Goal: Task Accomplishment & Management: Use online tool/utility

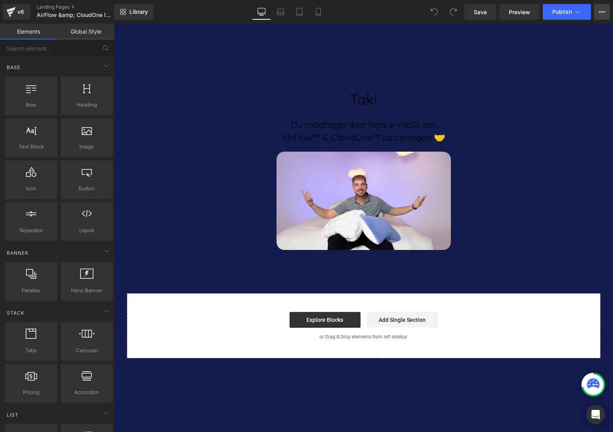
click at [603, 12] on icon at bounding box center [603, 12] width 2 height 2
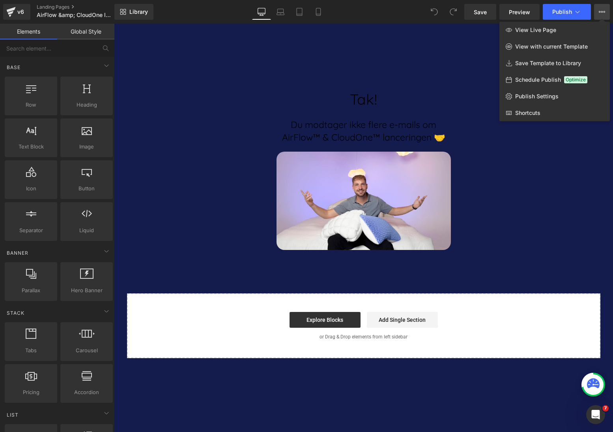
click at [602, 11] on icon at bounding box center [602, 12] width 6 height 6
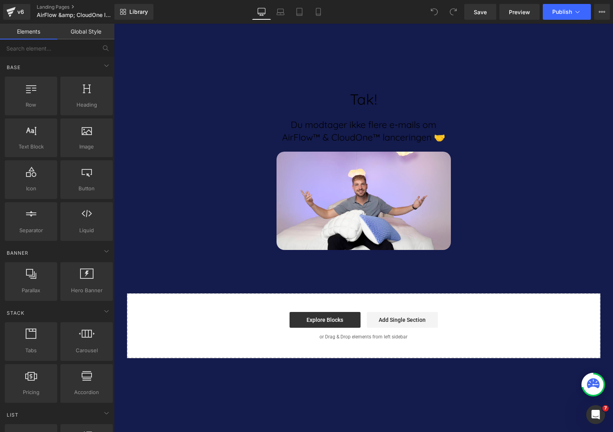
click at [197, 6] on div "Library Desktop Desktop Laptop Tablet Mobile Save Preview Publish Scheduled Vie…" at bounding box center [363, 12] width 499 height 16
click at [601, 11] on icon at bounding box center [602, 12] width 6 height 6
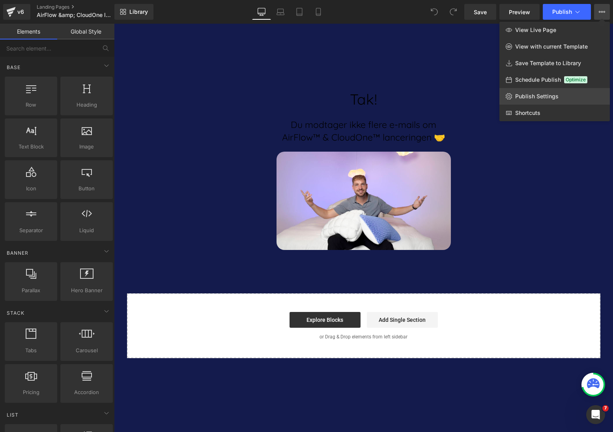
click at [550, 96] on span "Publish Settings" at bounding box center [536, 96] width 43 height 7
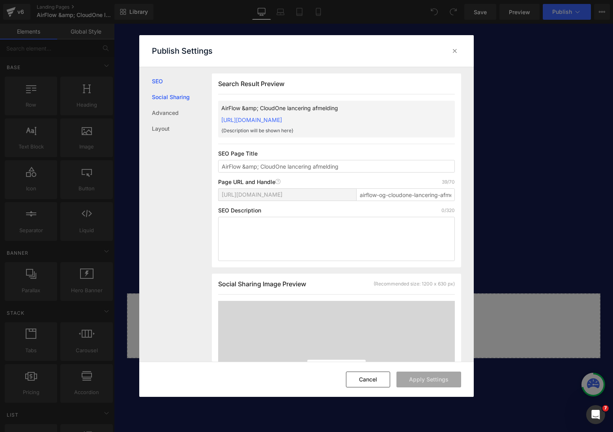
click at [159, 94] on link "Social Sharing" at bounding box center [182, 97] width 60 height 16
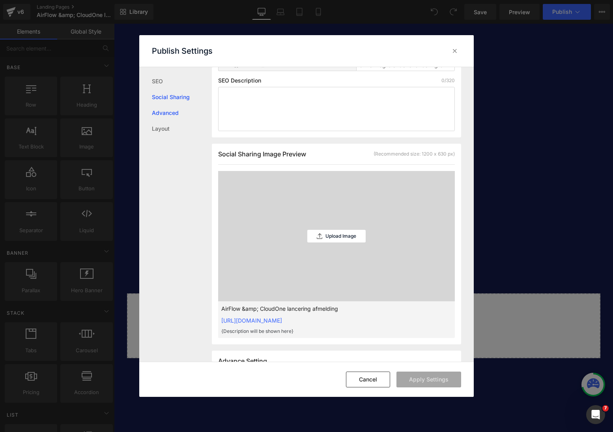
click at [290, 272] on link "Advanced" at bounding box center [290, 272] width 1 height 1
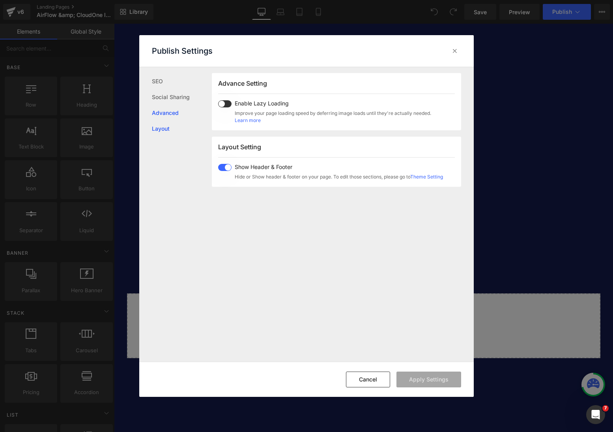
click at [161, 130] on link "Layout" at bounding box center [182, 129] width 60 height 16
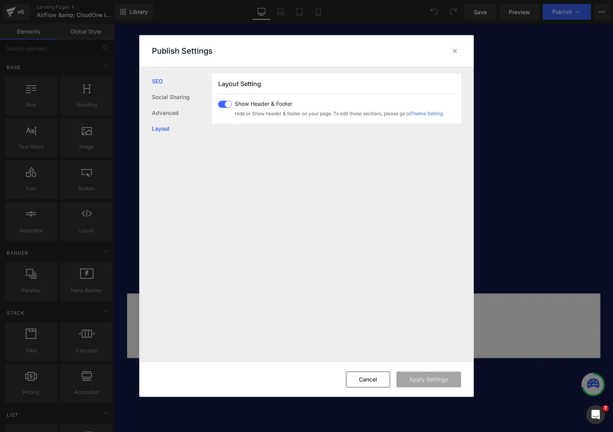
click at [290, 272] on link "SEO" at bounding box center [290, 416] width 1 height 288
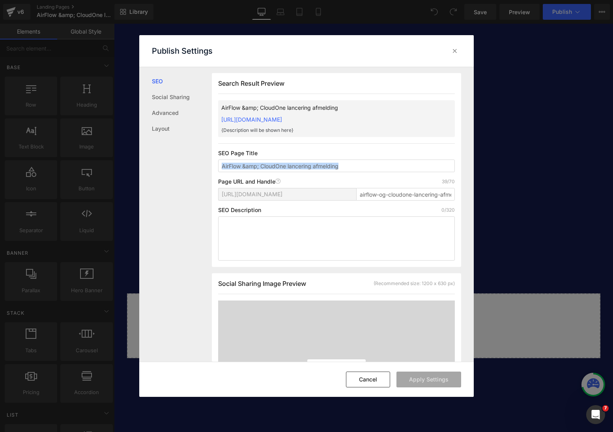
drag, startPoint x: 469, startPoint y: 164, endPoint x: 470, endPoint y: 172, distance: 8.0
click at [470, 172] on div "Search Result Preview AirFlow &amp; CloudOne lancering afmelding https://thenap…" at bounding box center [343, 214] width 262 height 294
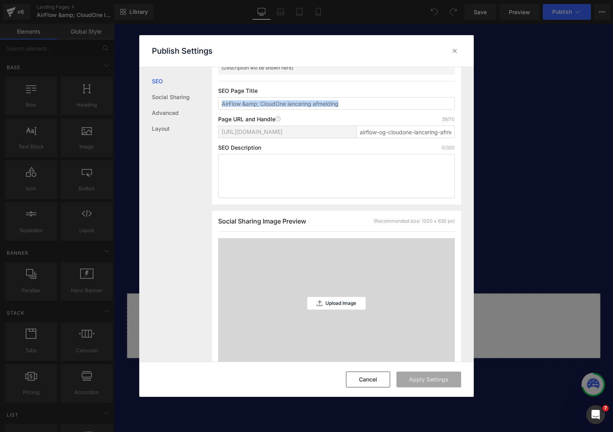
scroll to position [0, 0]
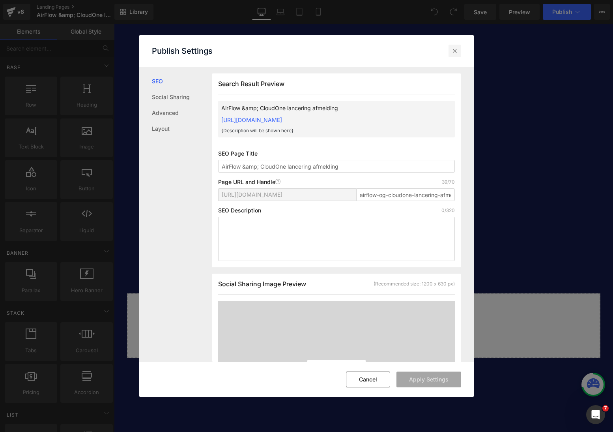
click at [0, 0] on icon at bounding box center [0, 0] width 0 height 0
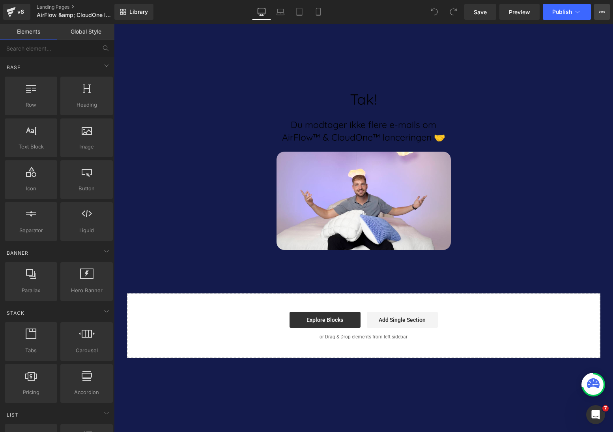
click at [603, 9] on icon at bounding box center [602, 12] width 6 height 6
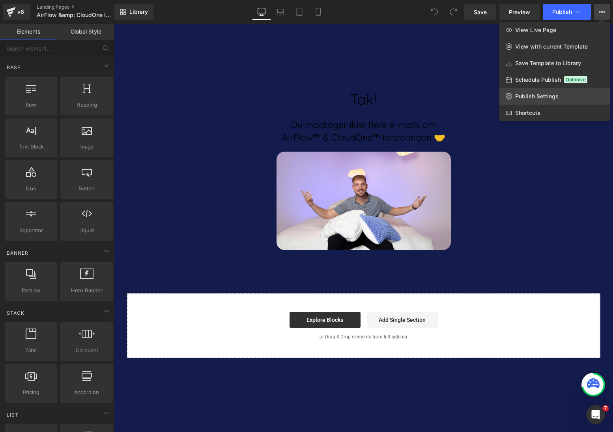
click at [537, 95] on span "Publish Settings" at bounding box center [536, 96] width 43 height 7
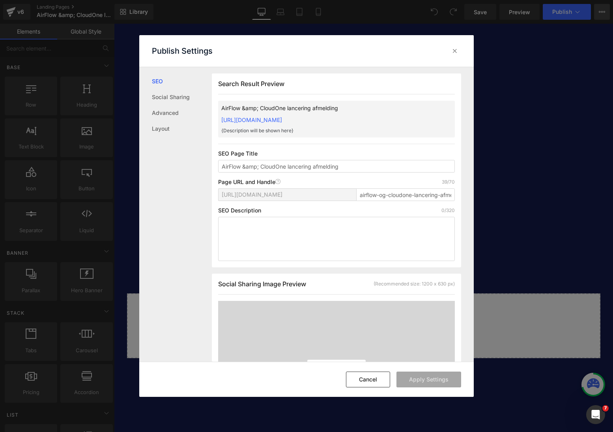
scroll to position [0, 0]
click at [456, 47] on icon at bounding box center [455, 51] width 8 height 8
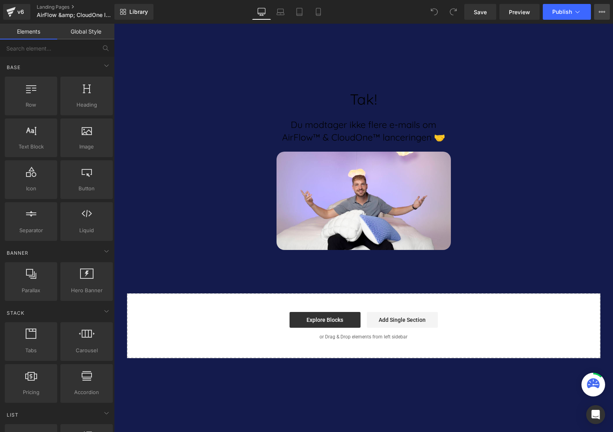
click at [600, 12] on icon at bounding box center [602, 12] width 6 height 6
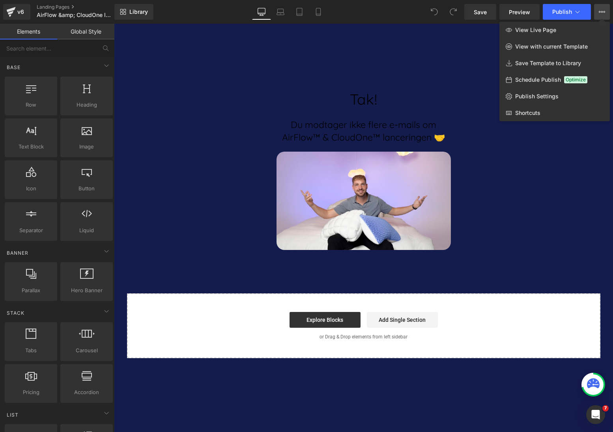
click at [409, 16] on div "Library Desktop Desktop Laptop Tablet Mobile Save Preview Publish Scheduled Vie…" at bounding box center [363, 12] width 499 height 16
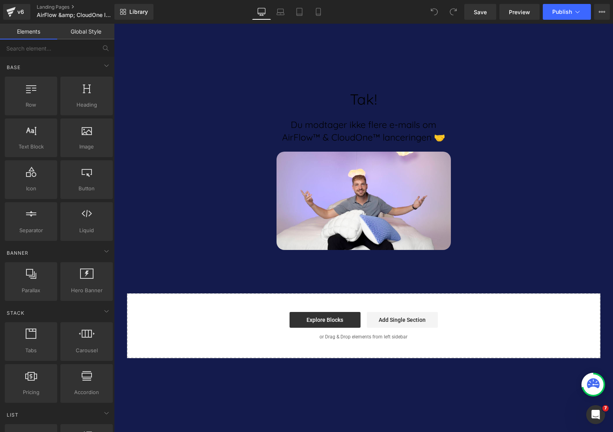
click at [396, 11] on div "Library Desktop Desktop Laptop Tablet Mobile Save Preview Publish Scheduled Vie…" at bounding box center [363, 12] width 499 height 16
click at [15, 12] on icon at bounding box center [10, 12] width 9 height 20
